Goal: Task Accomplishment & Management: Manage account settings

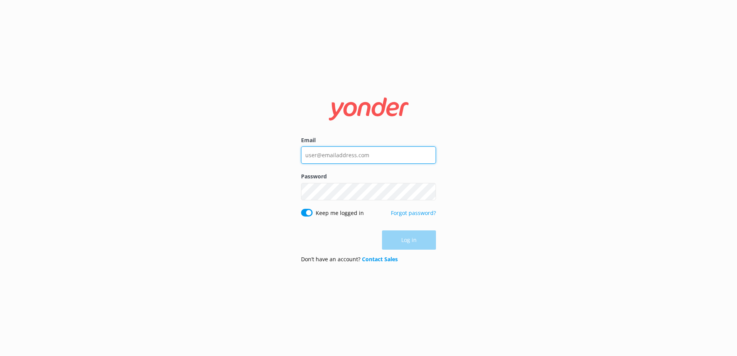
type input "social@ssc.com.fj"
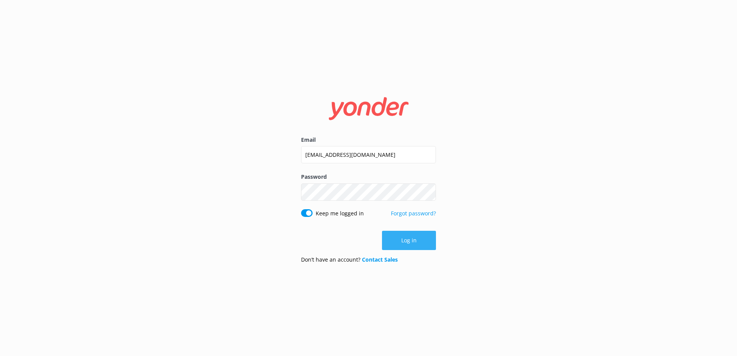
click at [398, 243] on div "Log in" at bounding box center [368, 240] width 135 height 19
click at [418, 243] on button "Log in" at bounding box center [409, 240] width 54 height 19
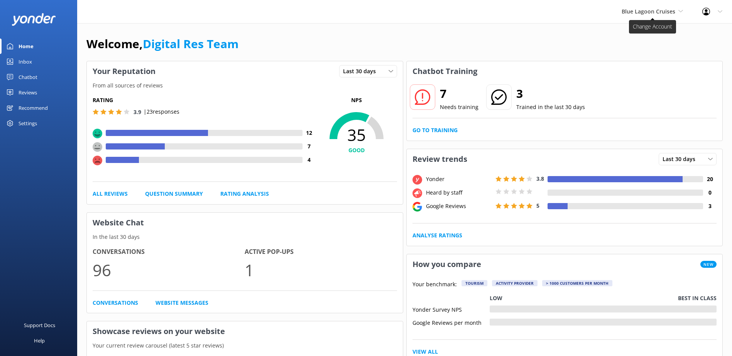
click at [668, 10] on span "Blue Lagoon Cruises" at bounding box center [648, 11] width 54 height 7
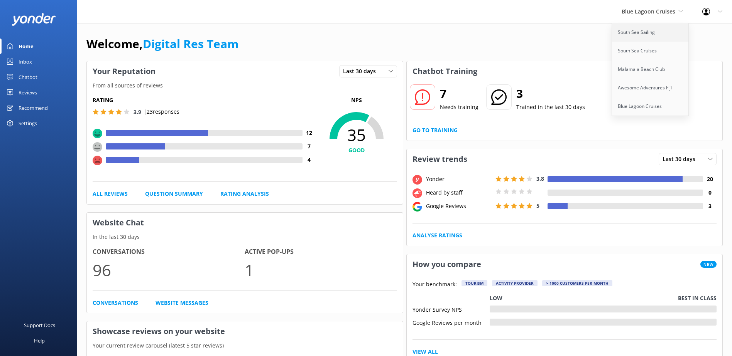
click at [655, 28] on link "South Sea Sailing" at bounding box center [650, 32] width 77 height 19
